Goal: Navigation & Orientation: Find specific page/section

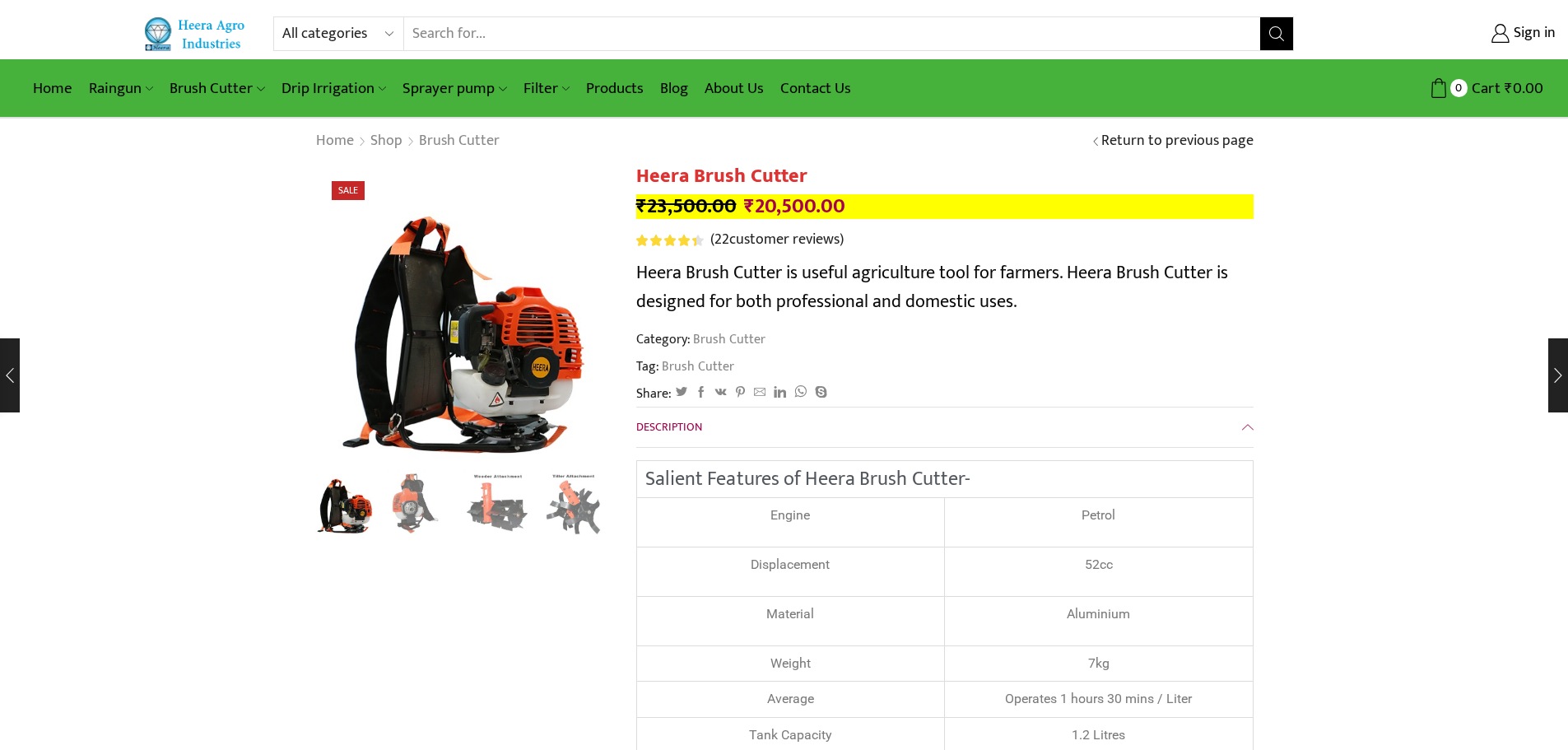
click at [805, 82] on link "Contact Us" at bounding box center [816, 89] width 88 height 38
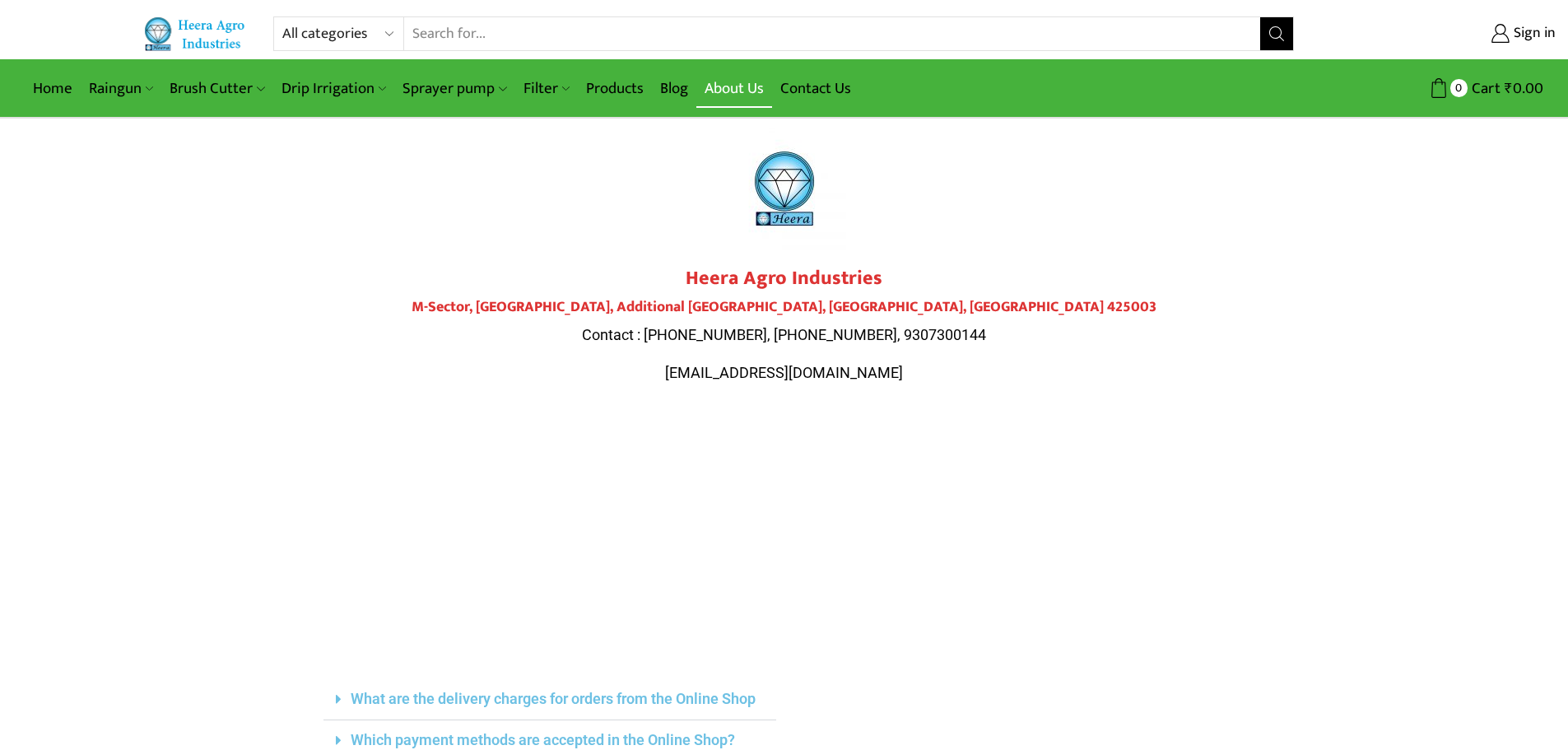
click at [737, 86] on link "About Us" at bounding box center [734, 89] width 76 height 38
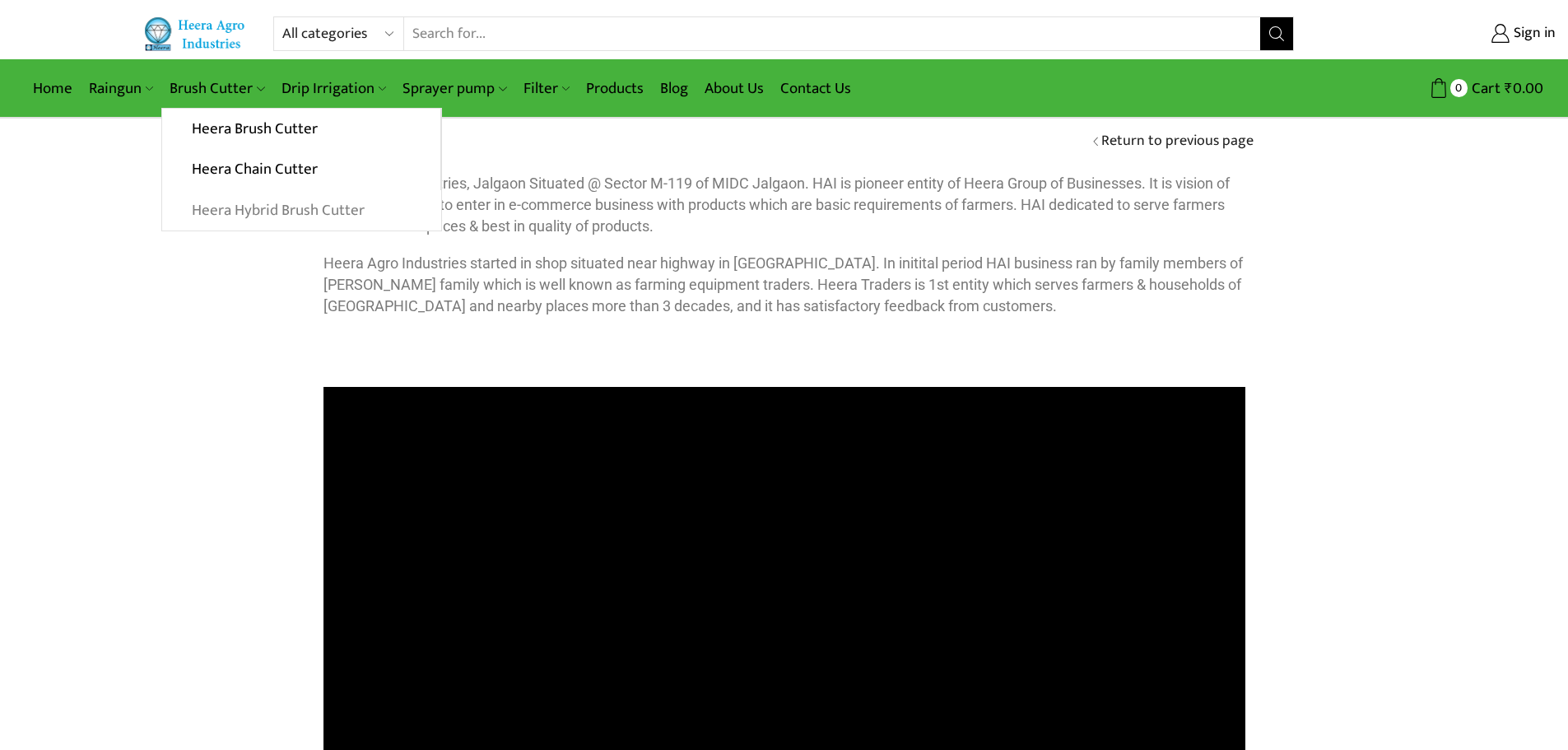
click at [269, 208] on link "Heera Hybrid Brush Cutter" at bounding box center [301, 210] width 279 height 41
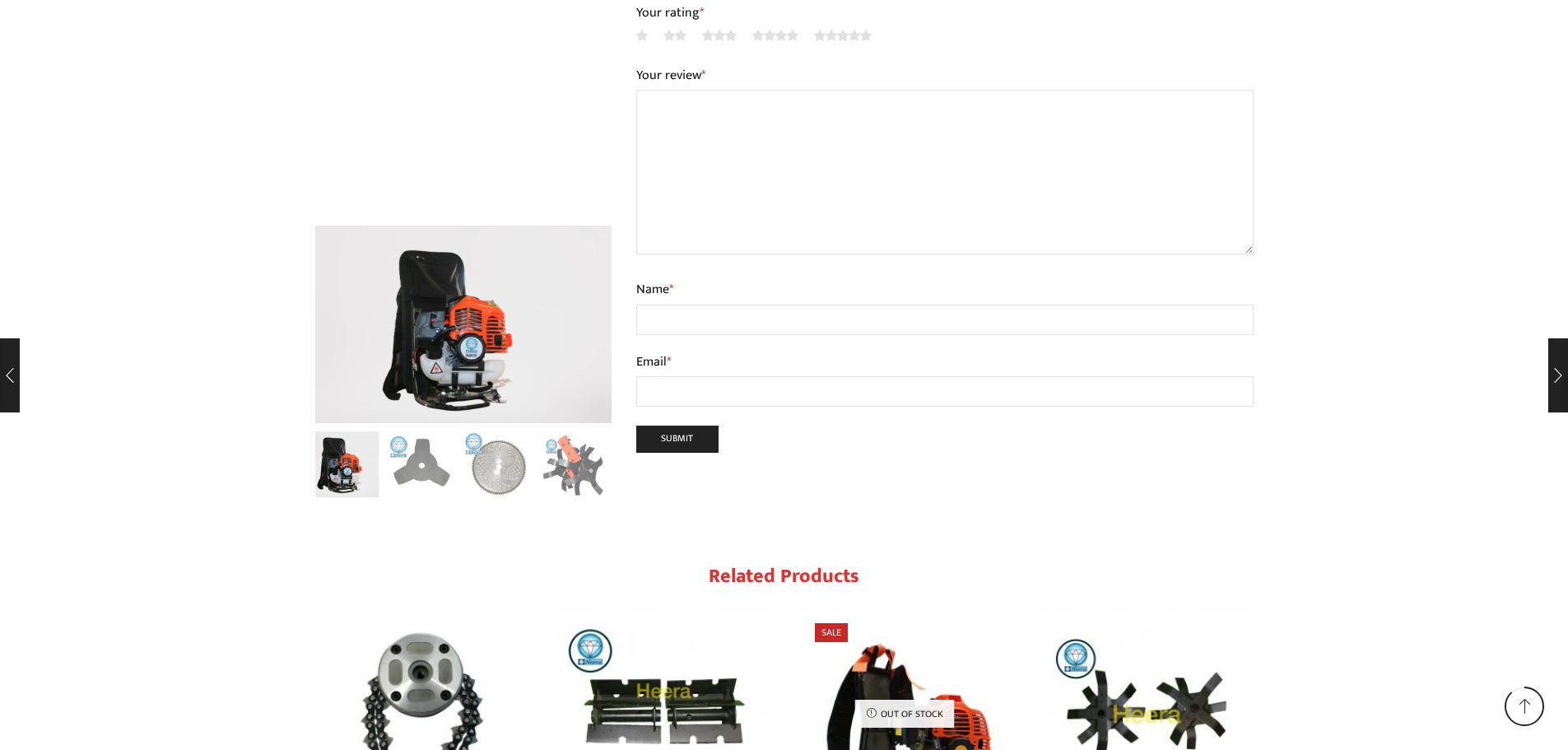
scroll to position [1967, 0]
